Goal: Information Seeking & Learning: Learn about a topic

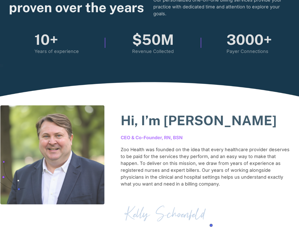
scroll to position [355, 0]
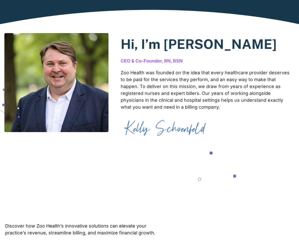
click at [140, 61] on div "CEO & Co-Founder, RN, BSN" at bounding box center [206, 61] width 173 height 6
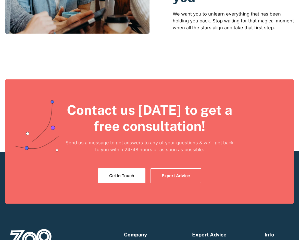
scroll to position [917, 0]
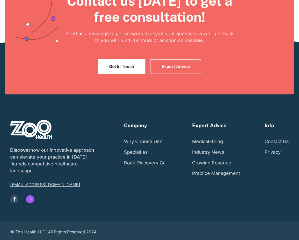
click at [31, 199] on link "in" at bounding box center [30, 199] width 8 height 8
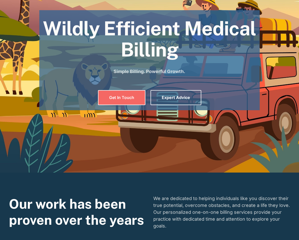
scroll to position [0, 0]
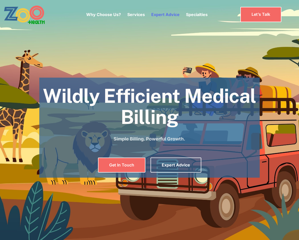
drag, startPoint x: 135, startPoint y: 12, endPoint x: 155, endPoint y: 13, distance: 20.4
click at [155, 13] on div "Why Choose Us? Services Chronic Care Management Contract Optimization Denial An…" at bounding box center [146, 14] width 121 height 21
click at [169, 14] on link "Expert Advice" at bounding box center [165, 14] width 28 height 5
